Goal: Transaction & Acquisition: Obtain resource

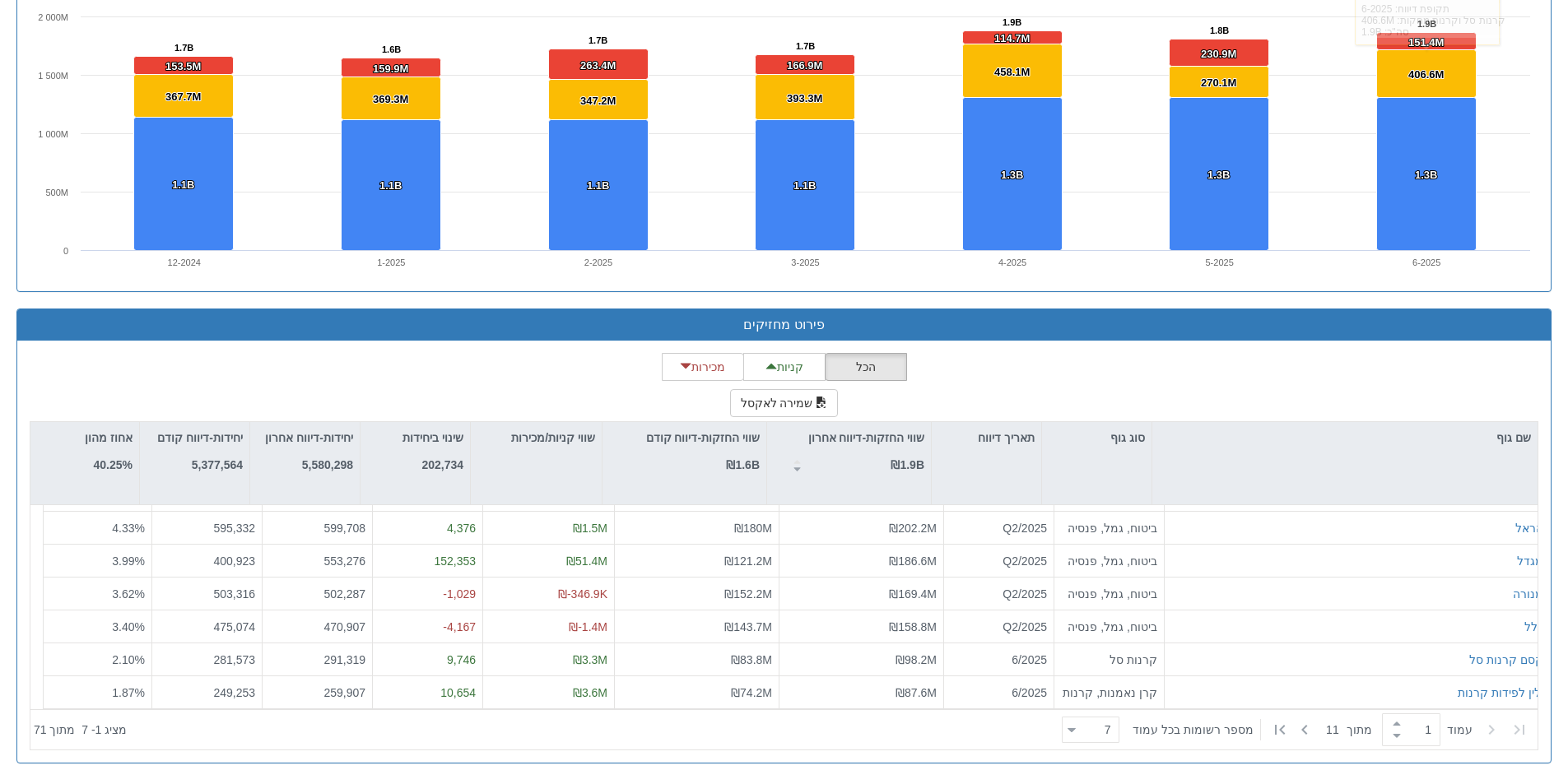
scroll to position [27, 0]
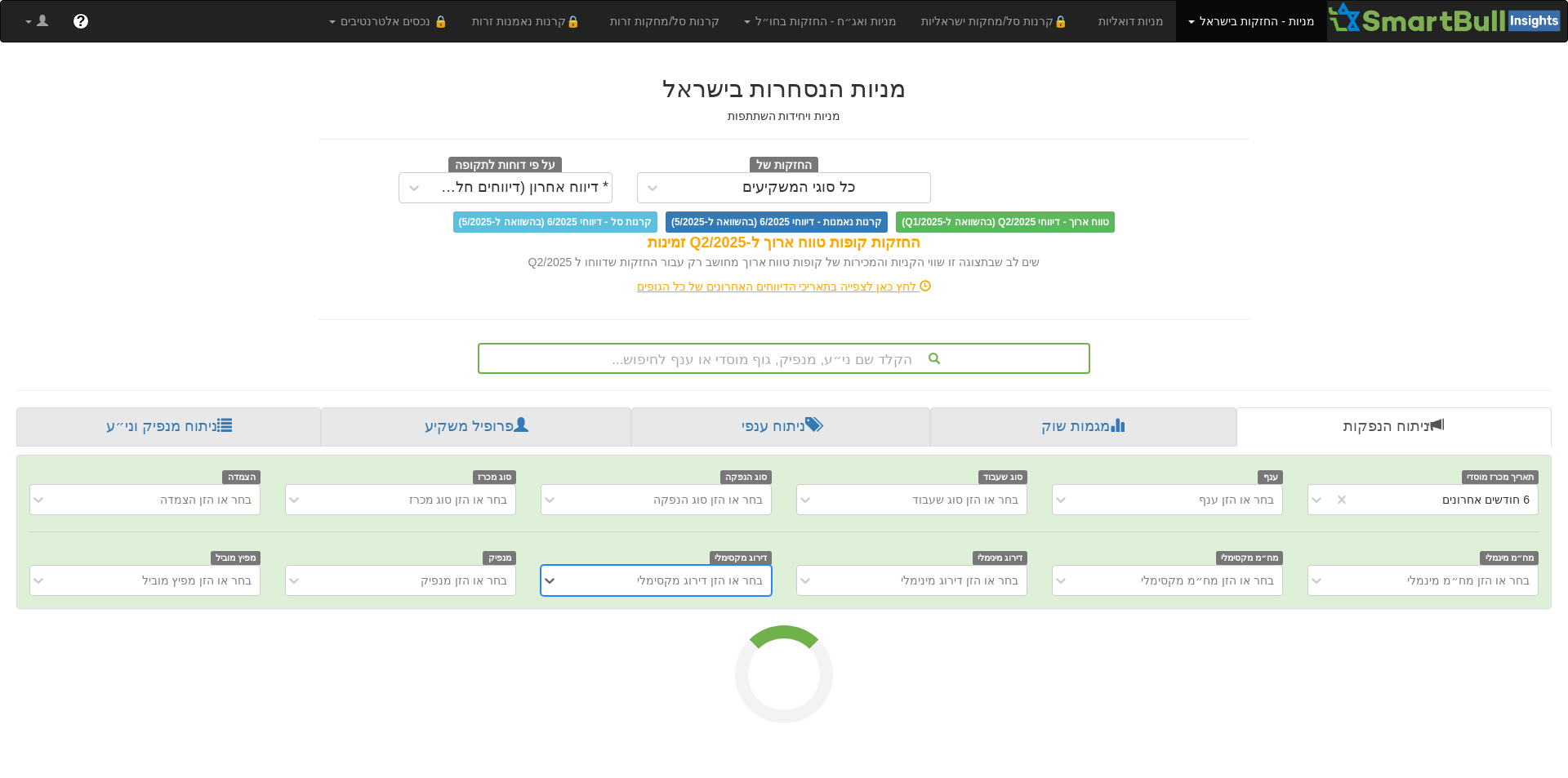
click at [978, 344] on div "הקלד שם ני״ע, מנפיק, גוף מוסדי או ענף לחיפוש..." at bounding box center [784, 358] width 609 height 27
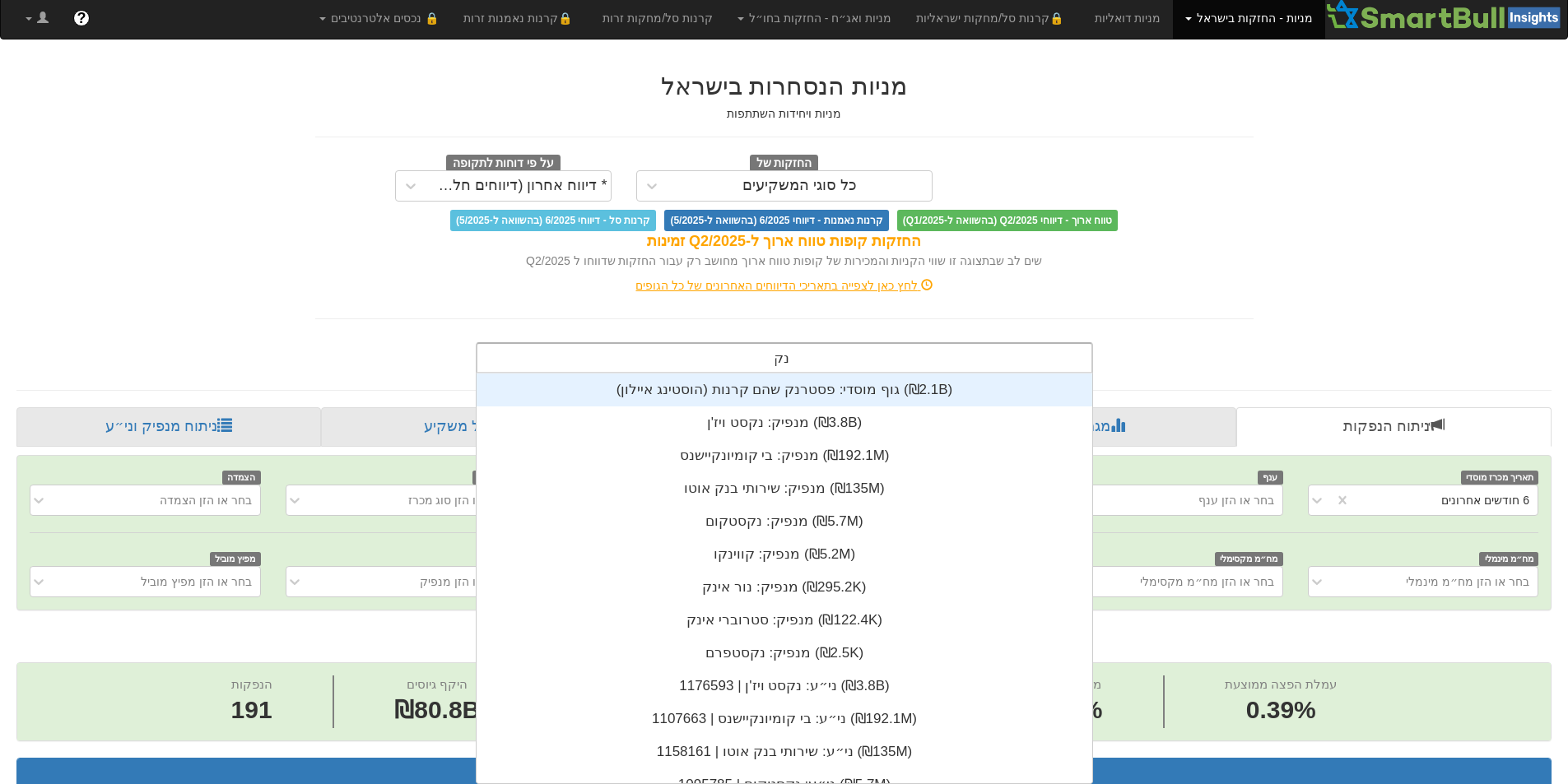
scroll to position [197, 0]
type input "נקסט"
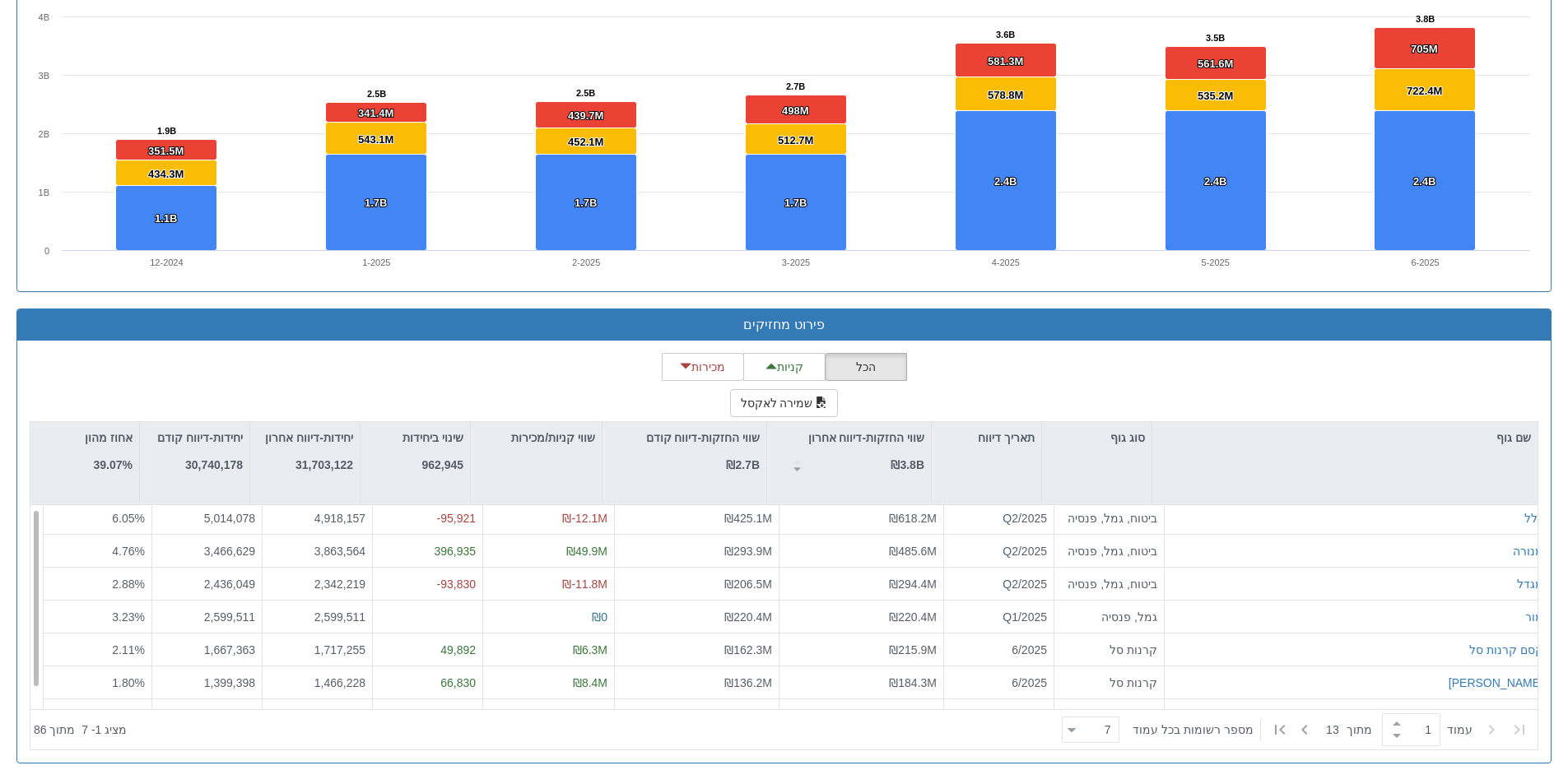
scroll to position [27, 0]
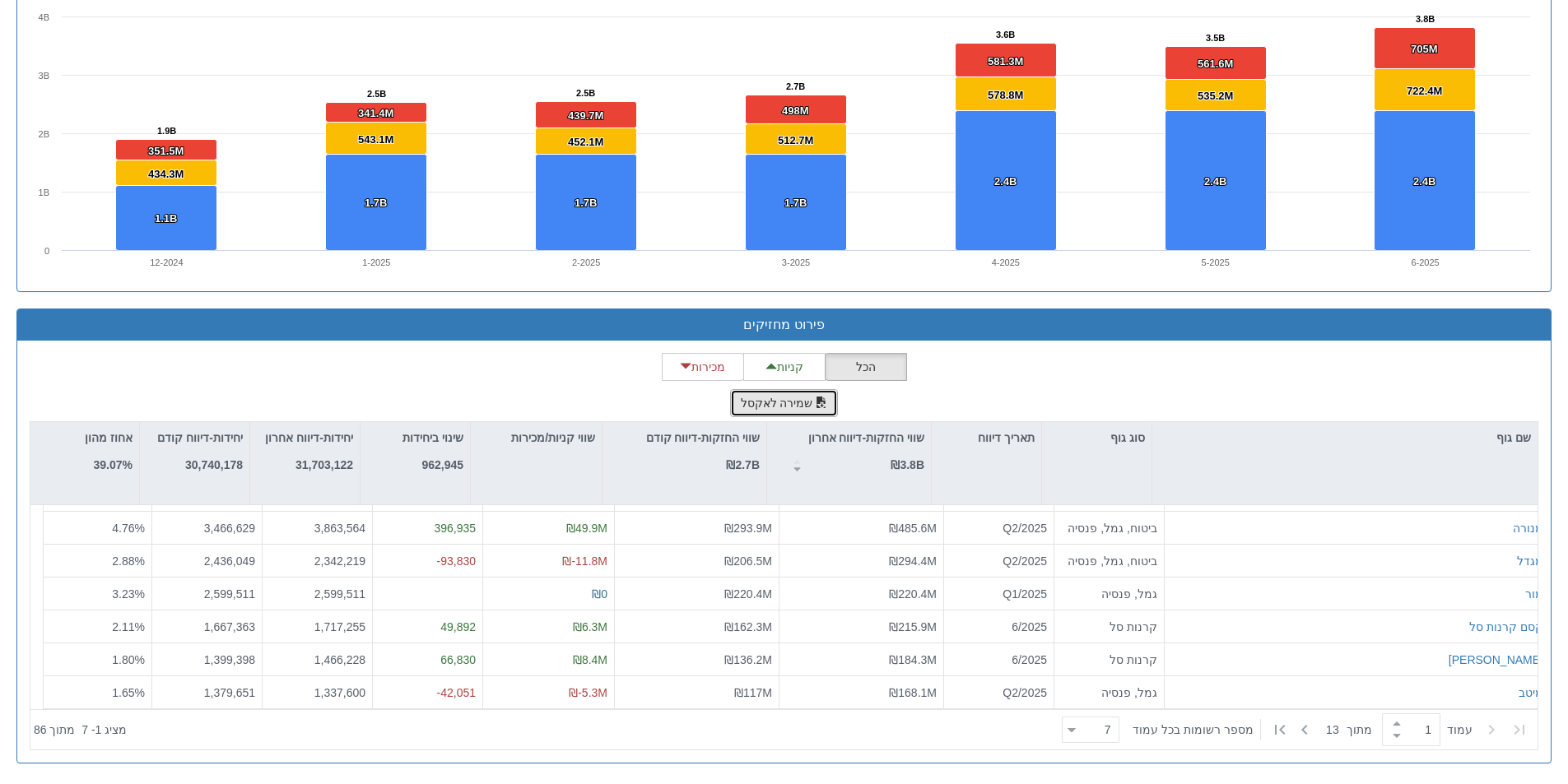
click at [804, 399] on button "שמירה לאקסל" at bounding box center [784, 403] width 108 height 28
